Goal: Task Accomplishment & Management: Complete application form

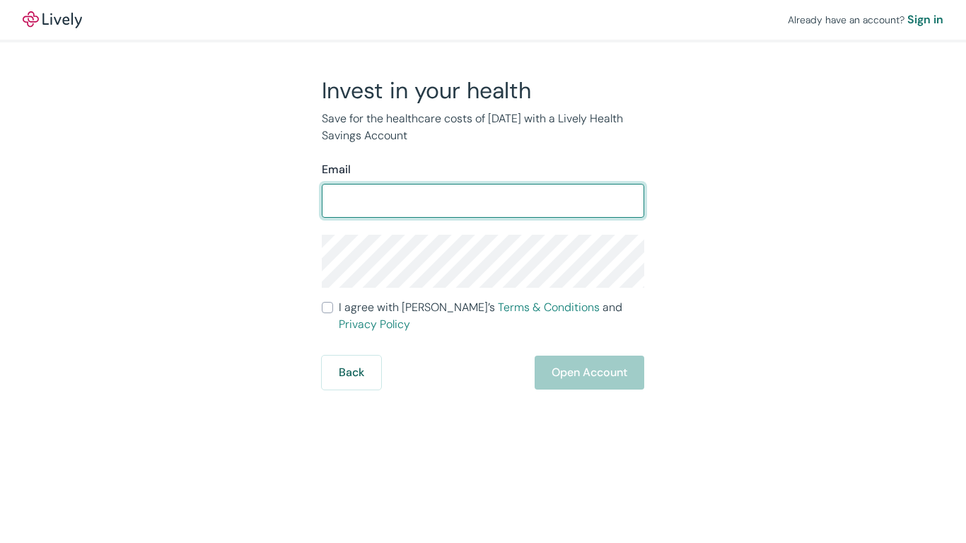
click at [328, 314] on form "Email ​ I agree with Lively’s Terms & Conditions and Privacy Policy Back Open A…" at bounding box center [483, 275] width 322 height 228
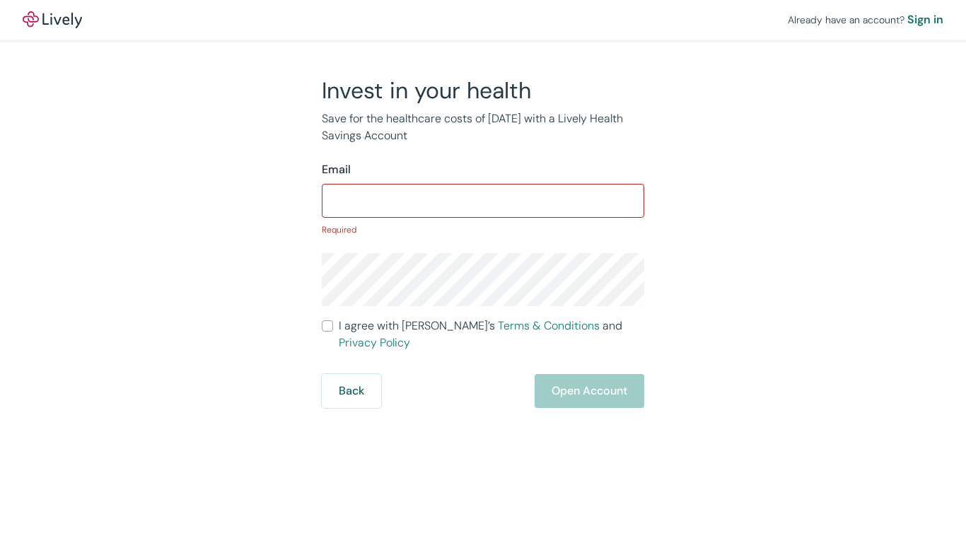
click at [351, 209] on input "Email" at bounding box center [483, 201] width 322 height 28
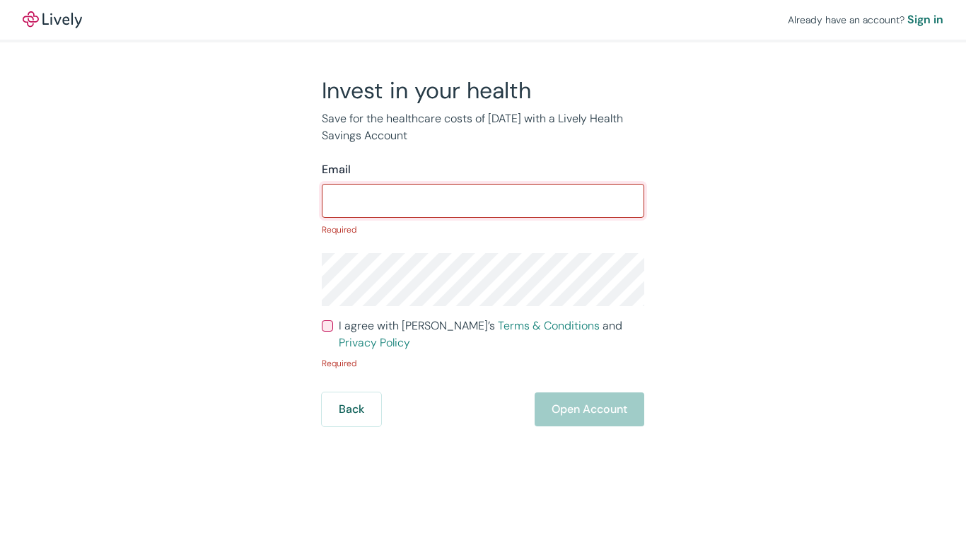
click at [378, 206] on input "Email" at bounding box center [483, 201] width 322 height 28
type input "[EMAIL_ADDRESS][DOMAIN_NAME]"
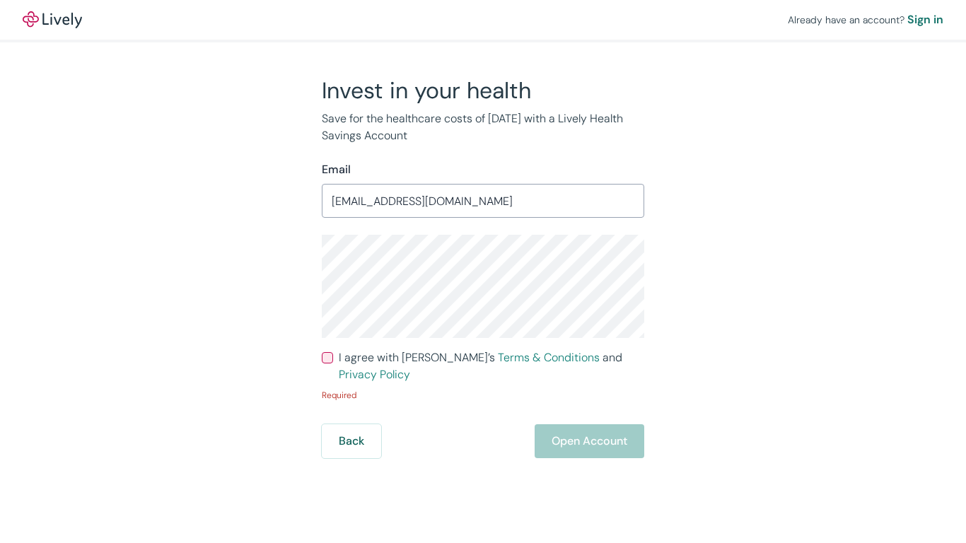
click at [330, 358] on input "I agree with Lively’s Terms & Conditions and Privacy Policy" at bounding box center [327, 357] width 11 height 11
checkbox input "true"
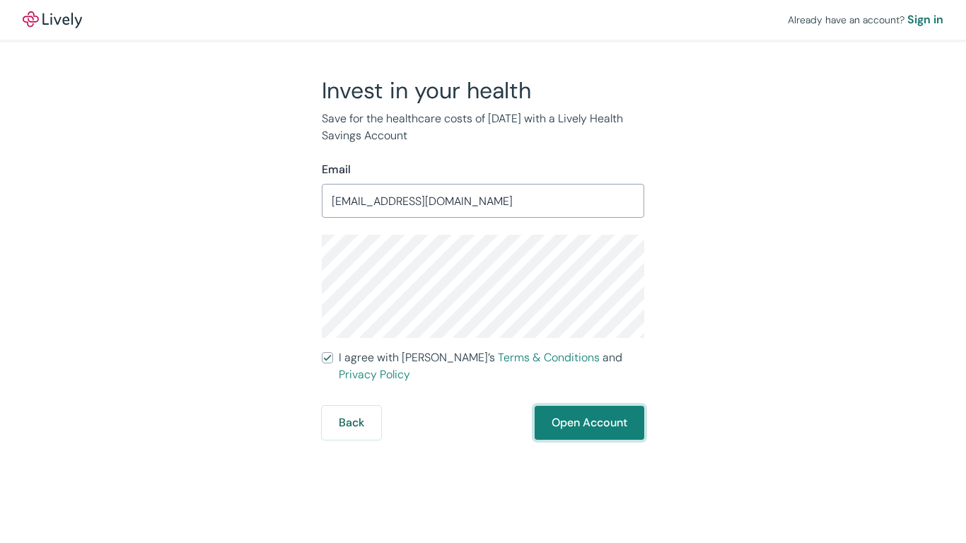
click at [585, 417] on button "Open Account" at bounding box center [590, 423] width 110 height 34
